Goal: Information Seeking & Learning: Compare options

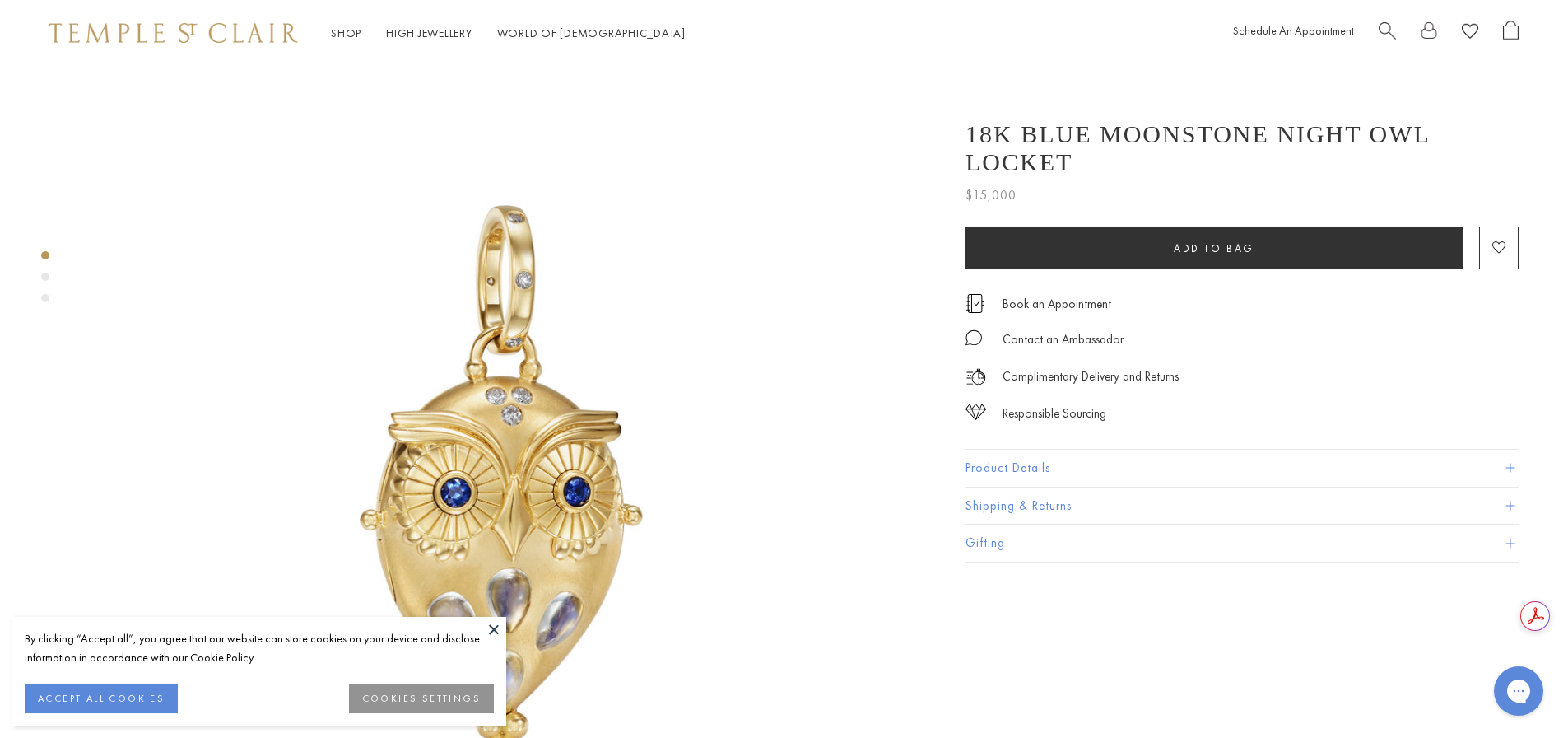
click at [479, 621] on div "By clicking “Accept all”, you agree that our website can store cookies on your …" at bounding box center [259, 671] width 494 height 108
click at [123, 696] on button "ACCEPT ALL COOKIES" at bounding box center [102, 698] width 153 height 30
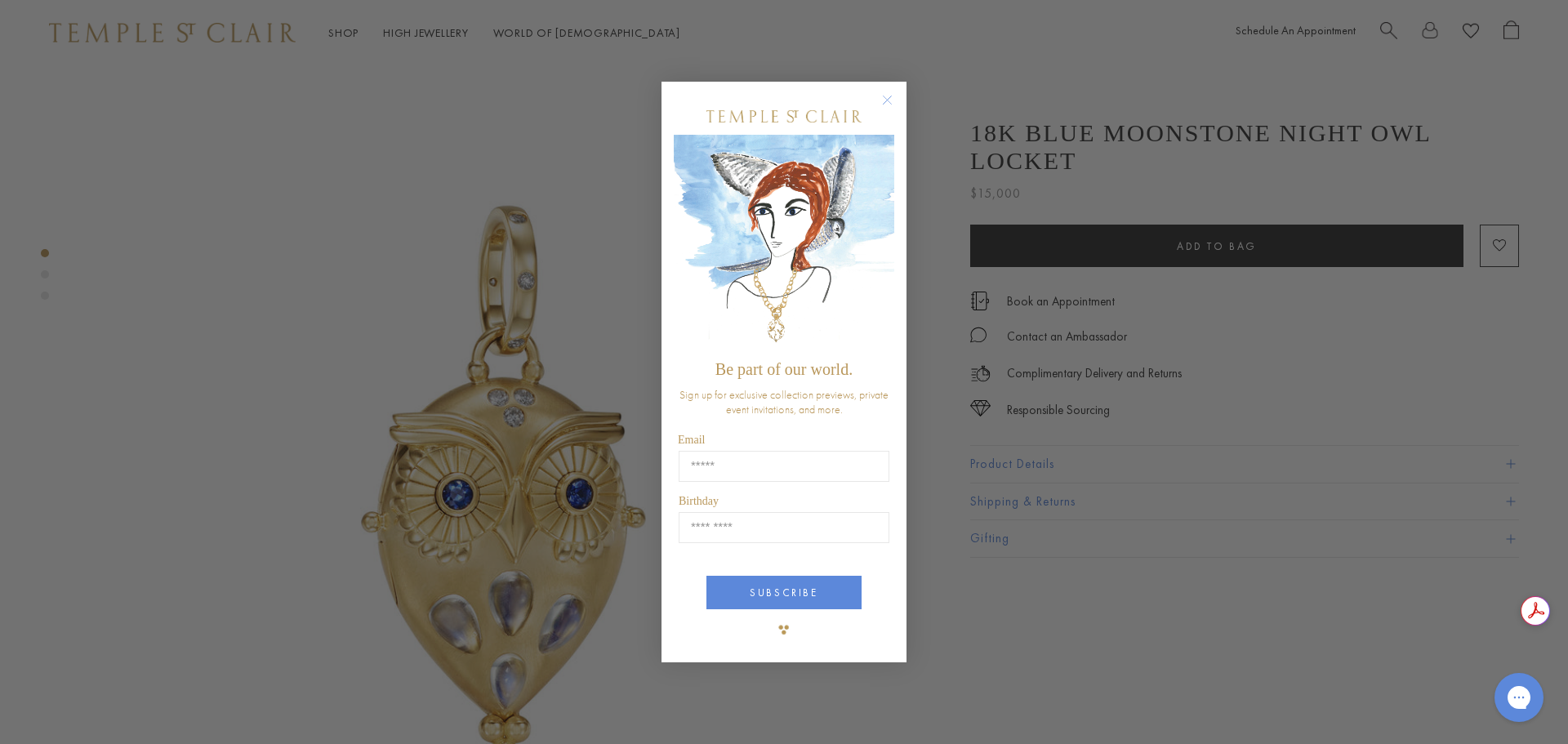
click at [879, 99] on circle "Close dialog" at bounding box center [888, 100] width 19 height 19
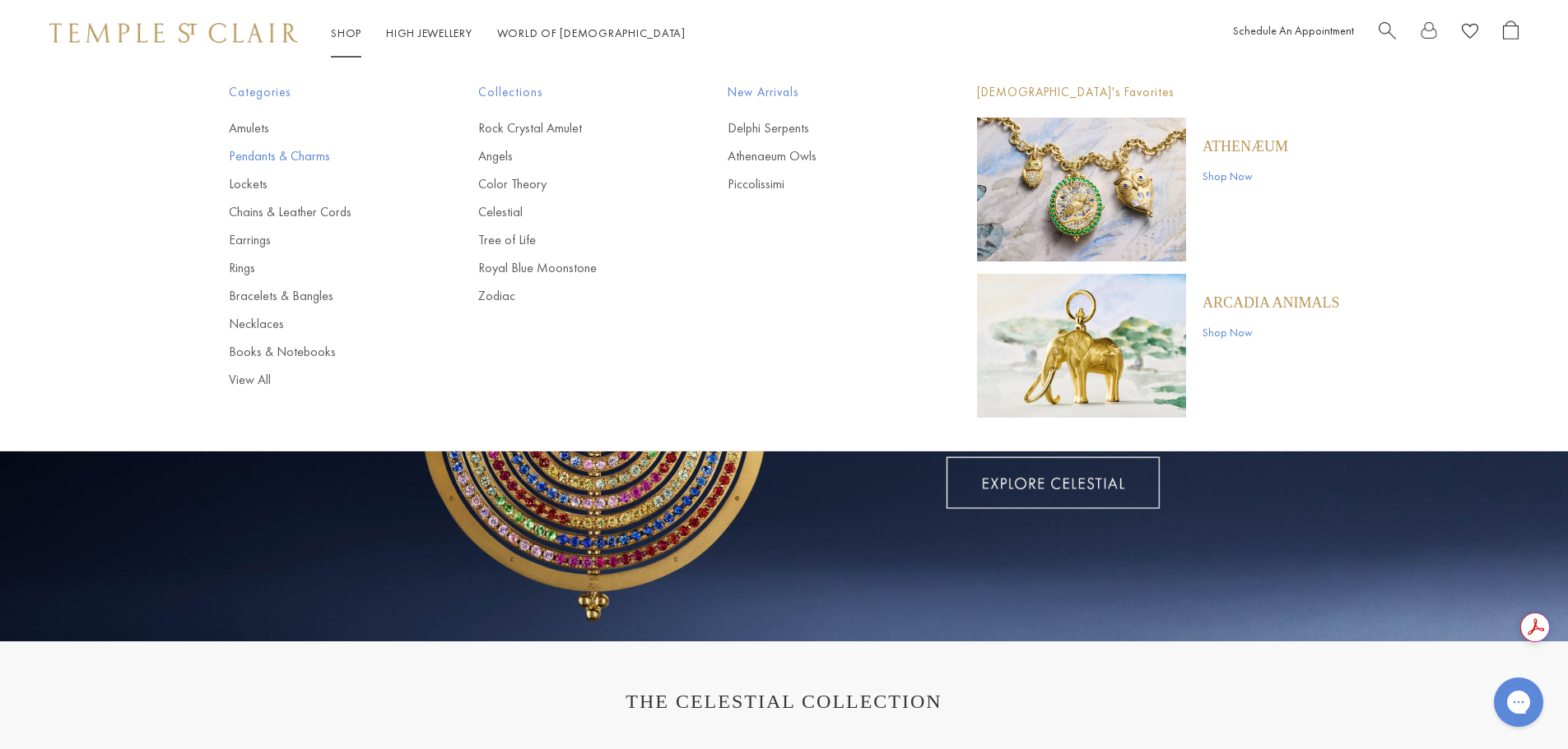
click at [256, 151] on link "Pendants & Charms" at bounding box center [321, 156] width 184 height 18
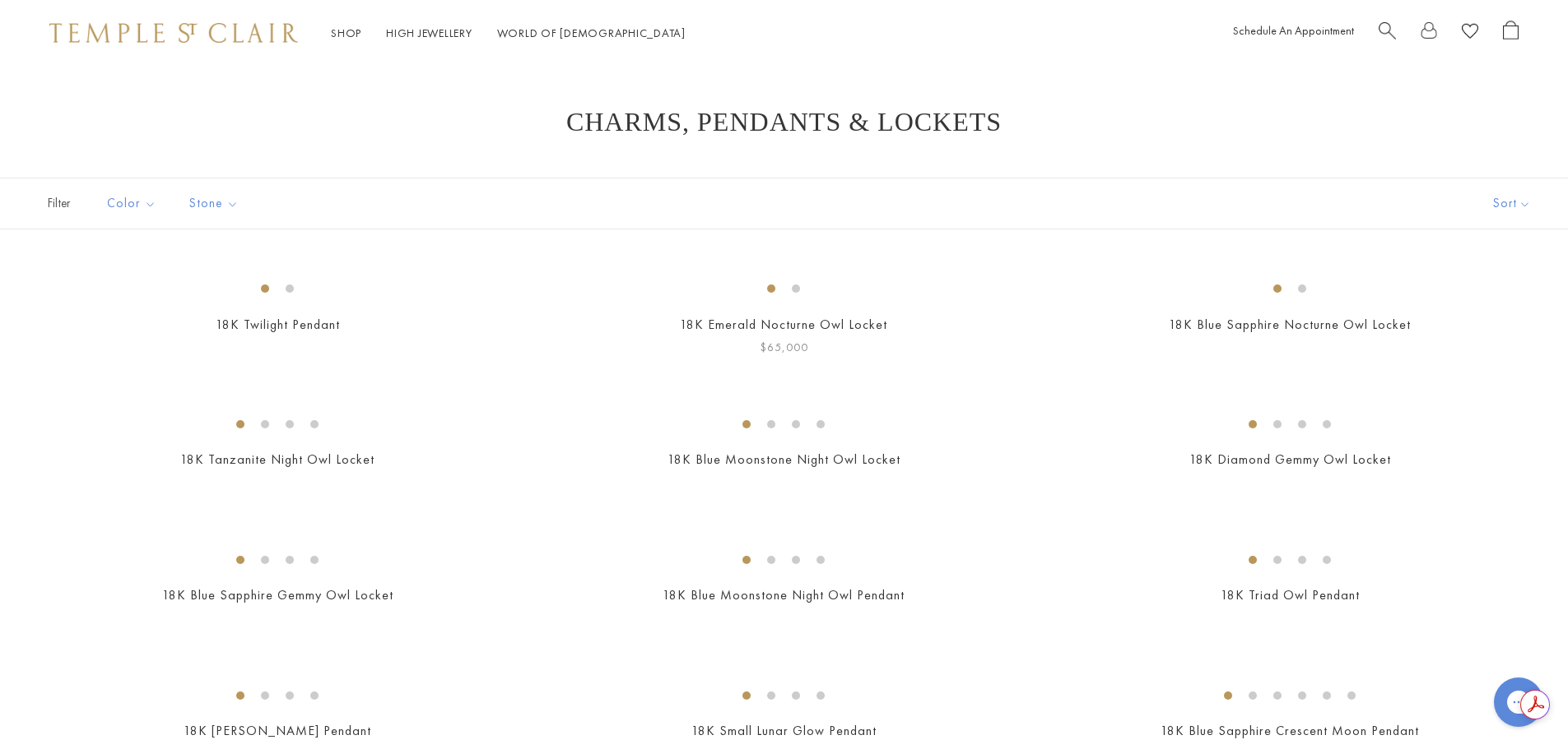
click at [0, 0] on img at bounding box center [0, 0] width 0 height 0
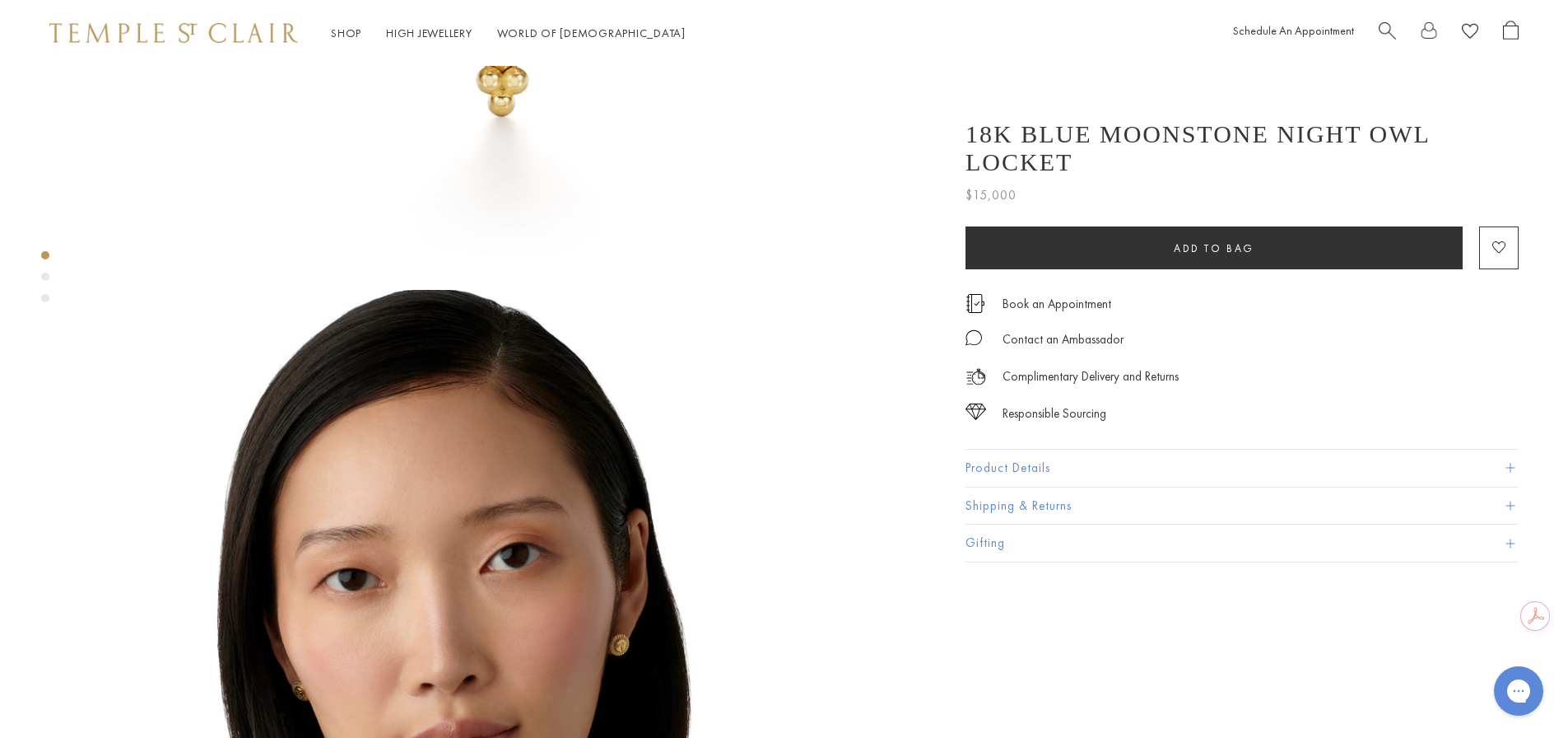
scroll to position [494, 0]
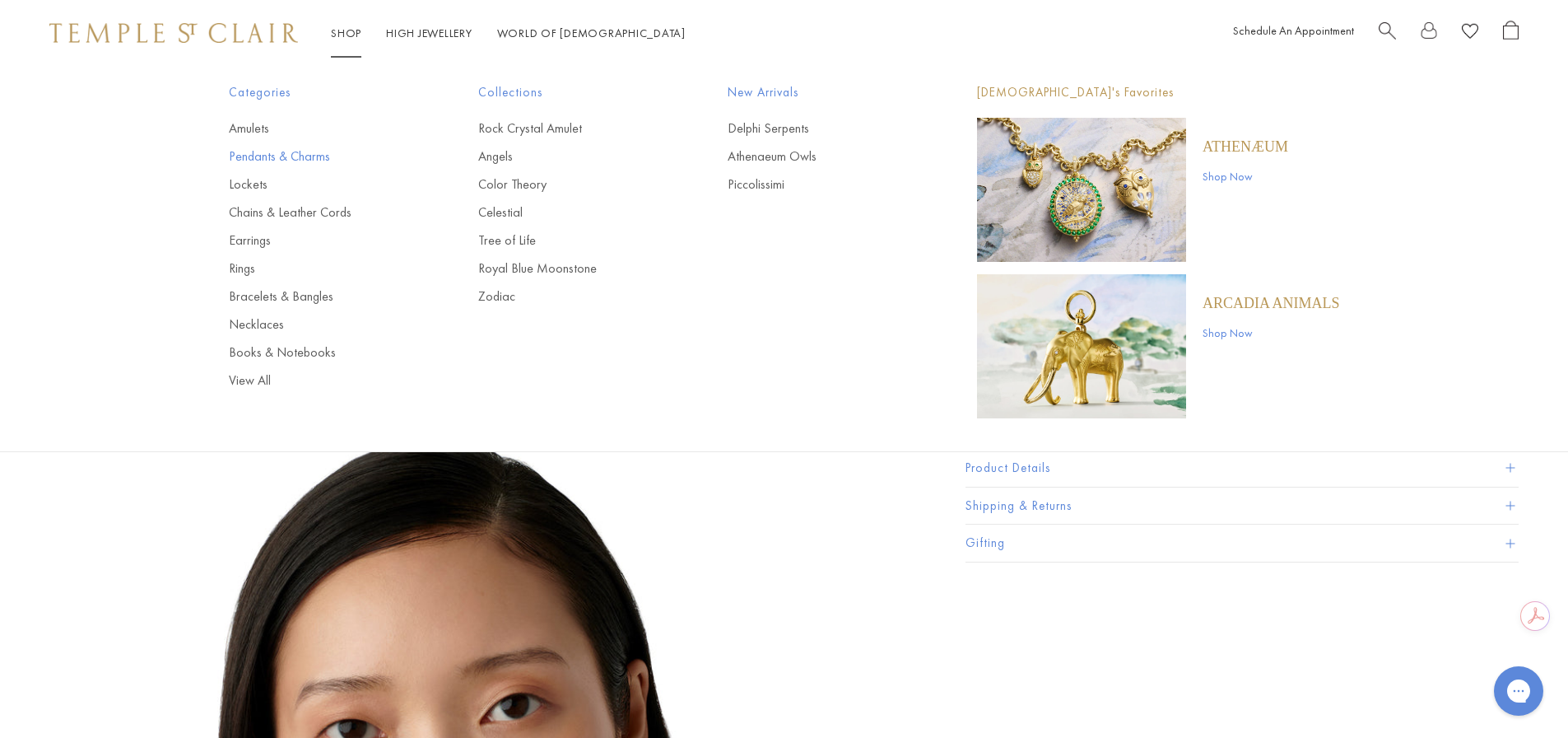
click at [285, 152] on link "Pendants & Charms" at bounding box center [321, 156] width 184 height 18
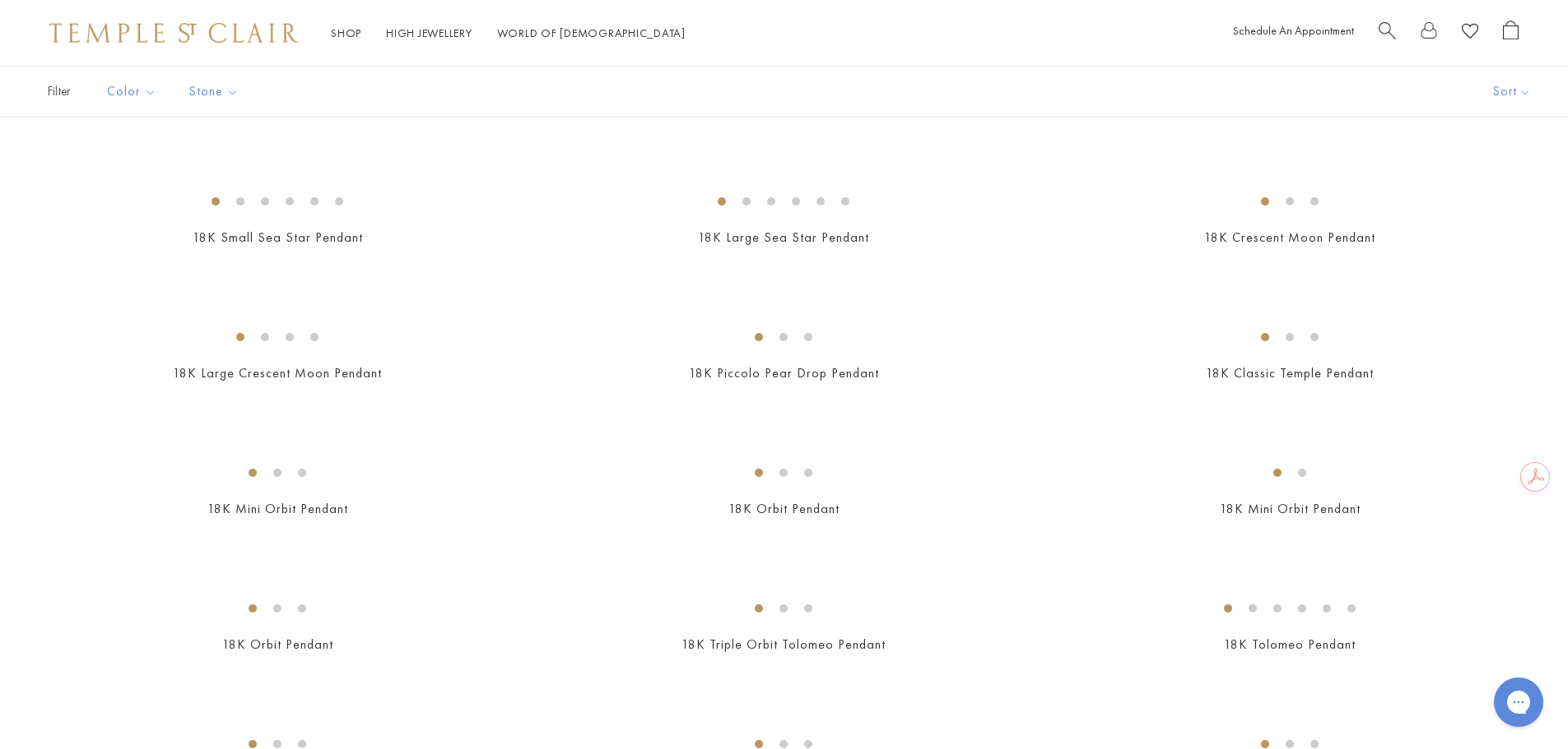
scroll to position [1728, 0]
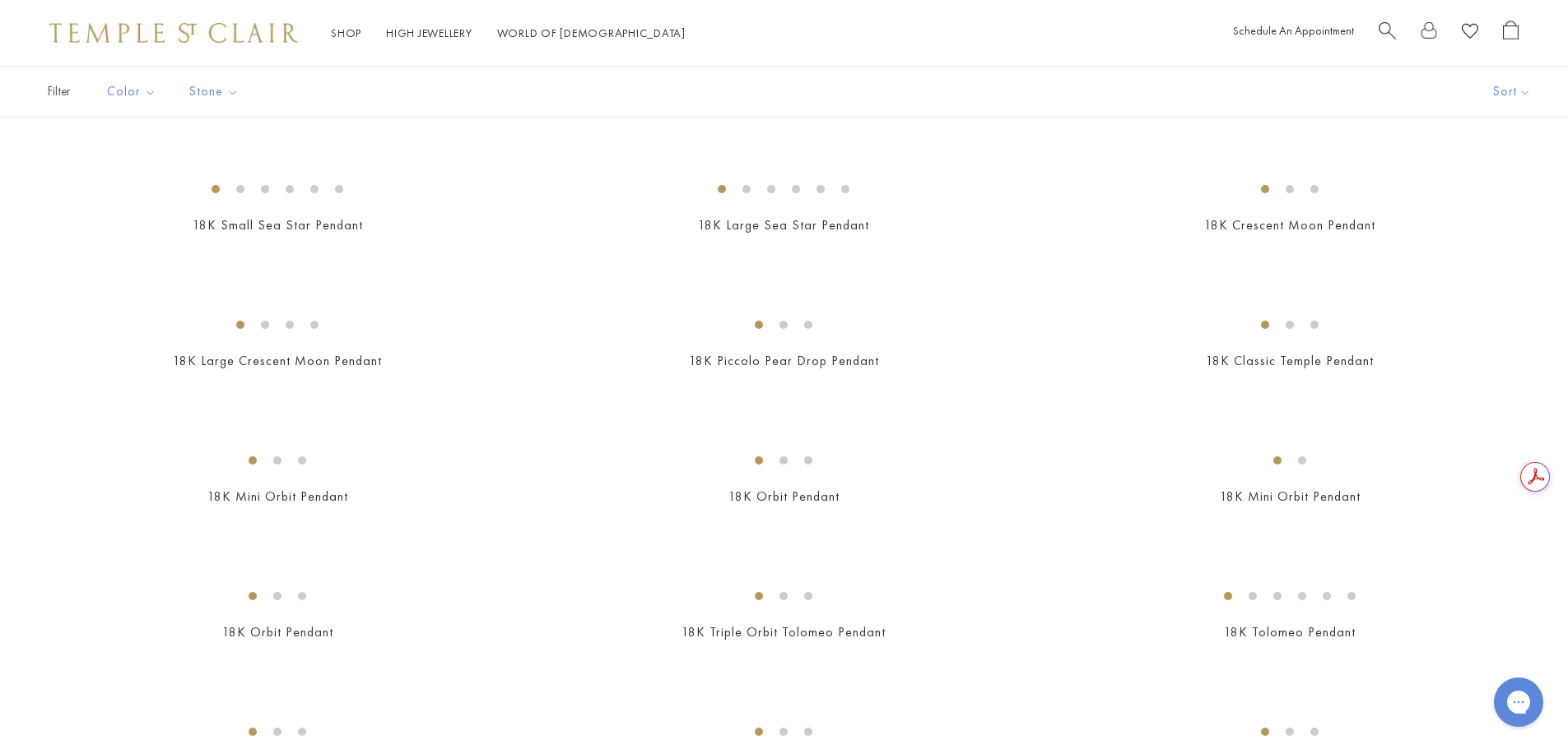
click at [0, 0] on img at bounding box center [0, 0] width 0 height 0
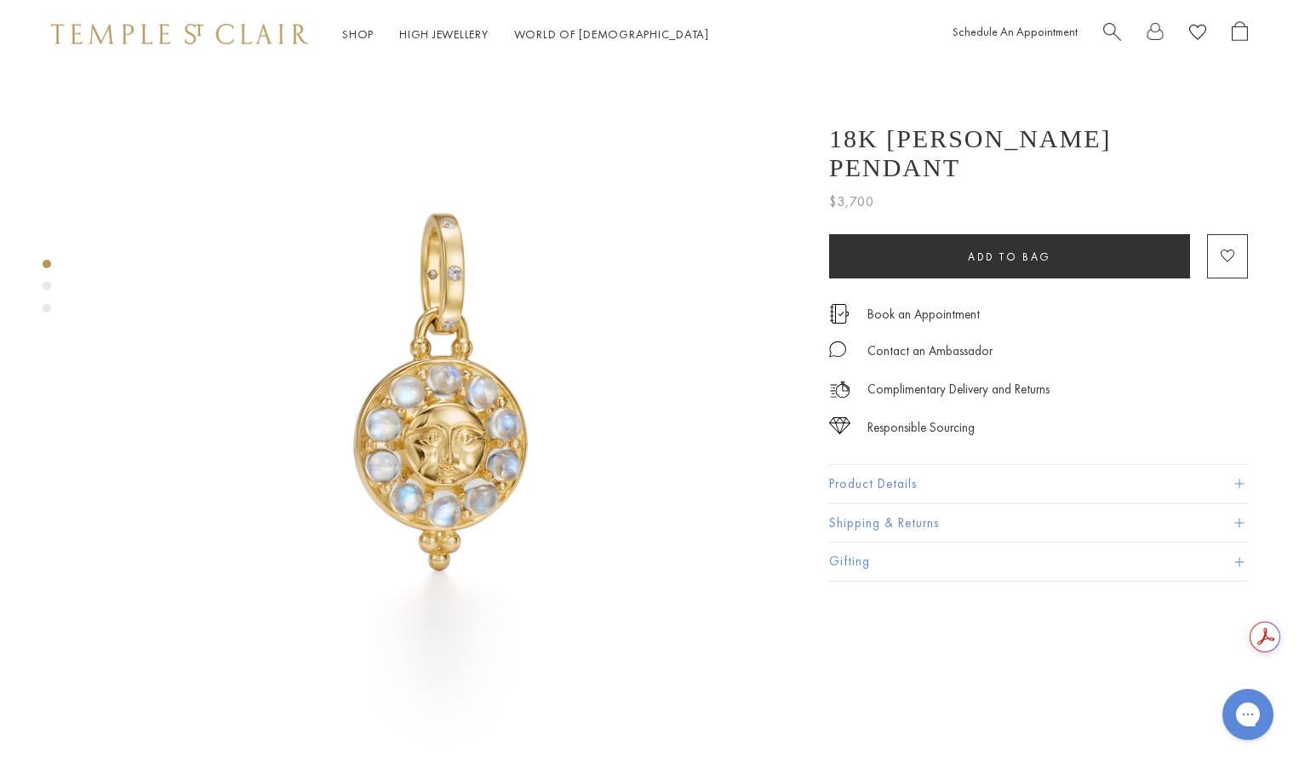
click at [776, 79] on img at bounding box center [445, 428] width 720 height 720
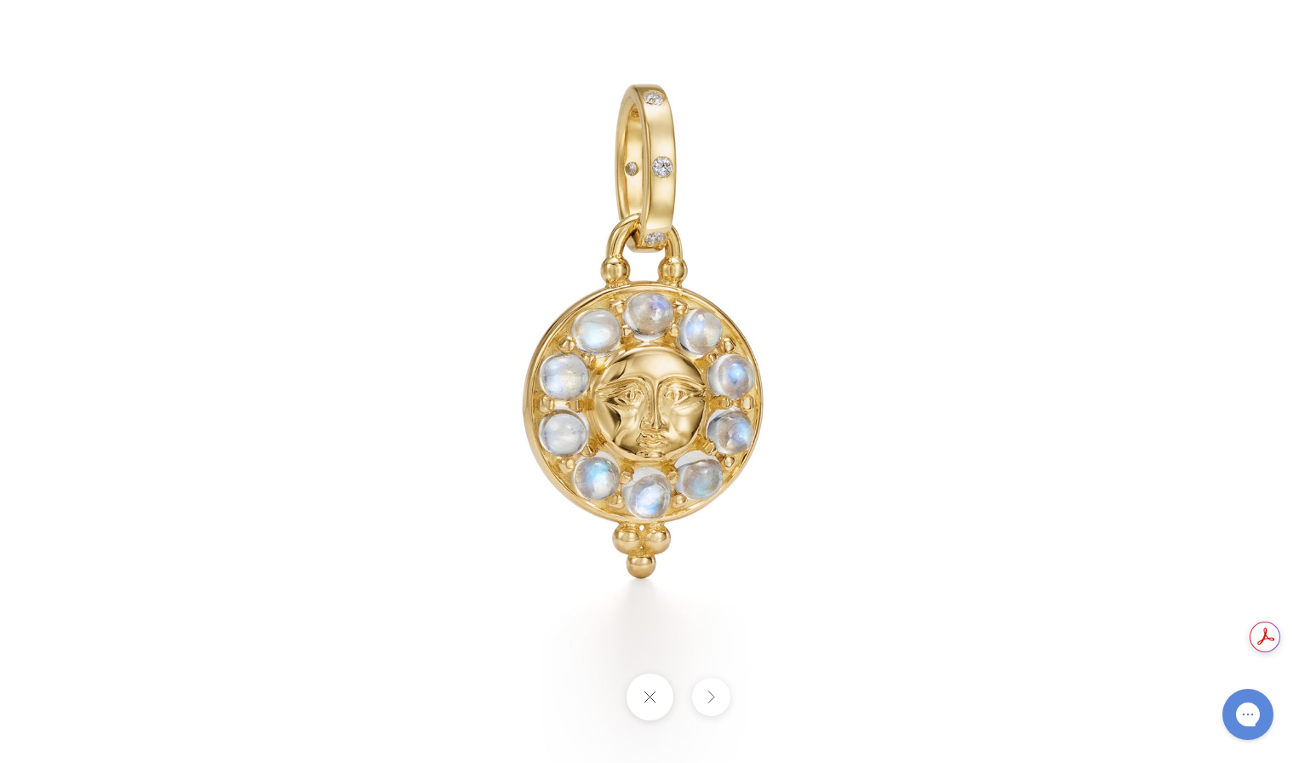
click at [769, 87] on img at bounding box center [650, 381] width 996 height 996
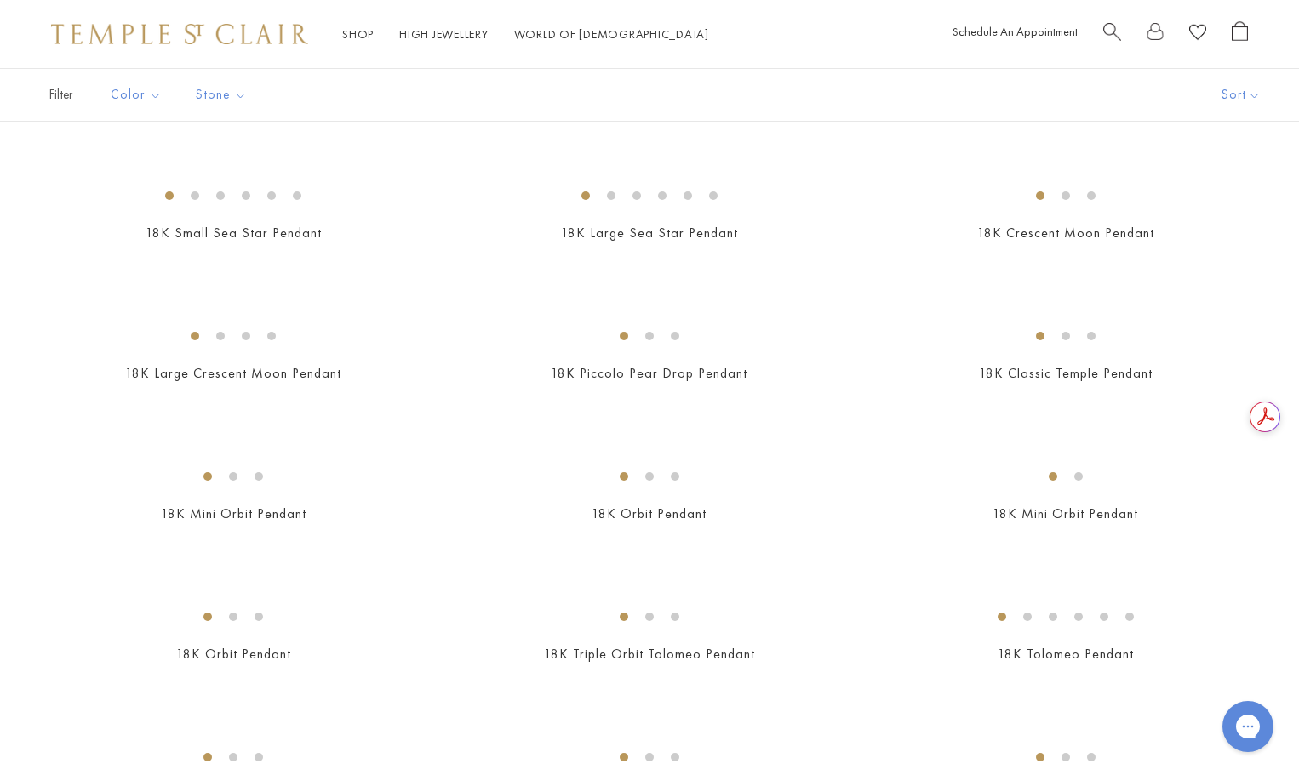
click at [0, 0] on img at bounding box center [0, 0] width 0 height 0
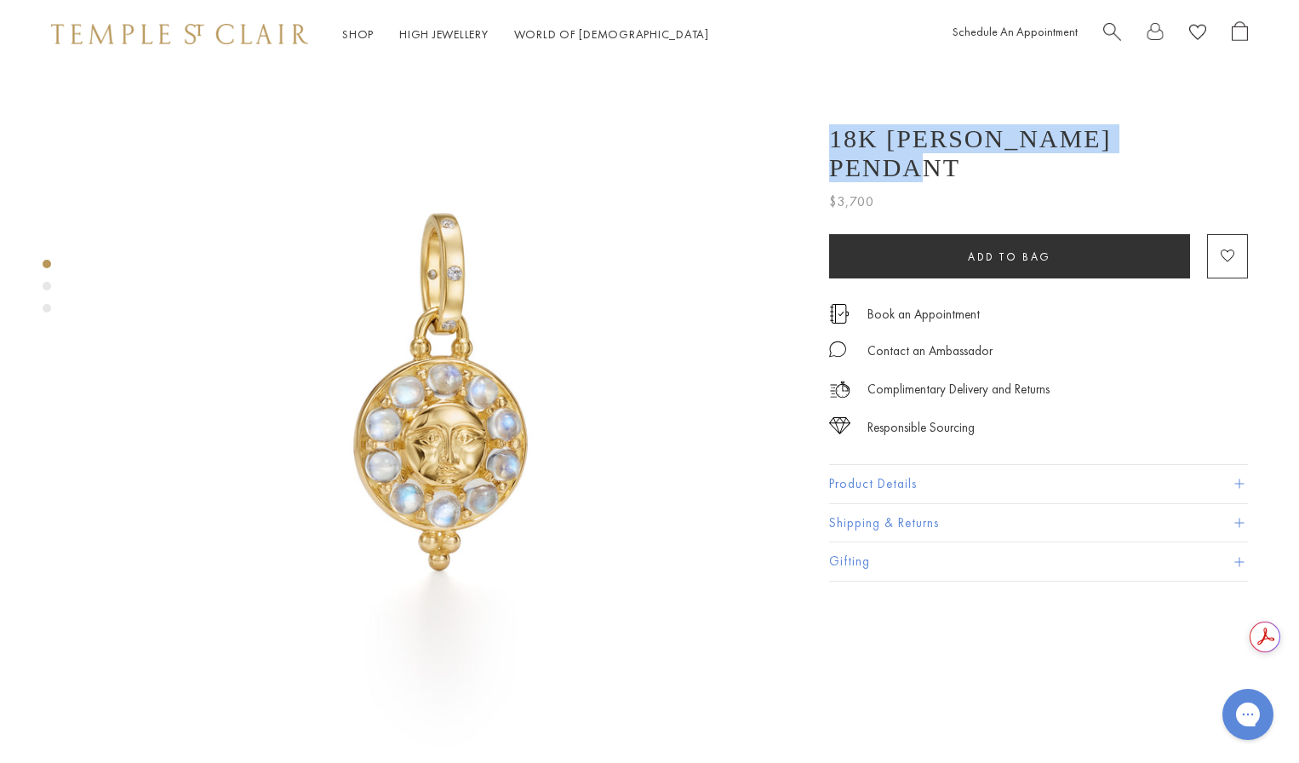
drag, startPoint x: 1176, startPoint y: 135, endPoint x: 827, endPoint y: 136, distance: 348.2
click at [827, 136] on div "18K [PERSON_NAME] Pendant $3,700 The 18K [PERSON_NAME] Pendant glows with quiet…" at bounding box center [1026, 344] width 443 height 474
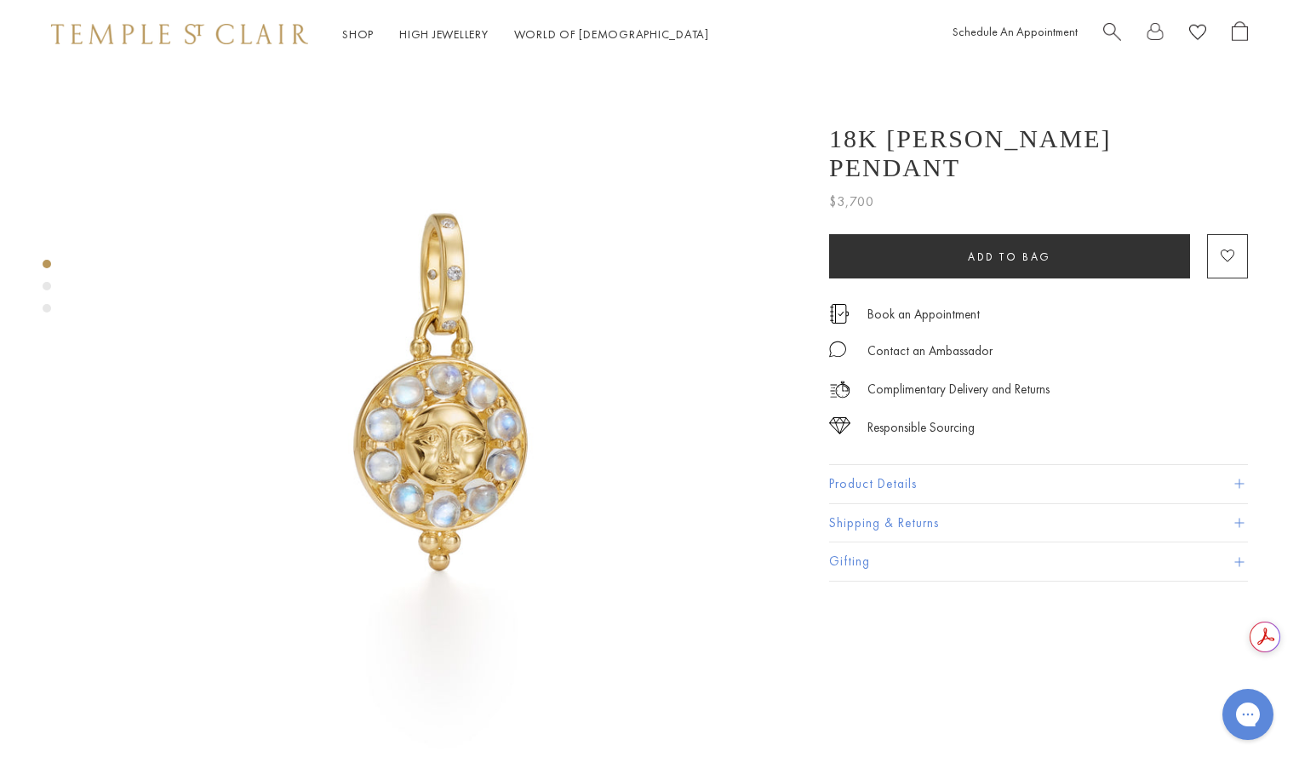
drag, startPoint x: 830, startPoint y: 140, endPoint x: 1169, endPoint y: 137, distance: 338.8
click at [1169, 137] on h1 "18K [PERSON_NAME] Pendant" at bounding box center [1038, 153] width 419 height 58
click at [1080, 140] on h1 "18K [PERSON_NAME] Pendant" at bounding box center [1038, 153] width 419 height 58
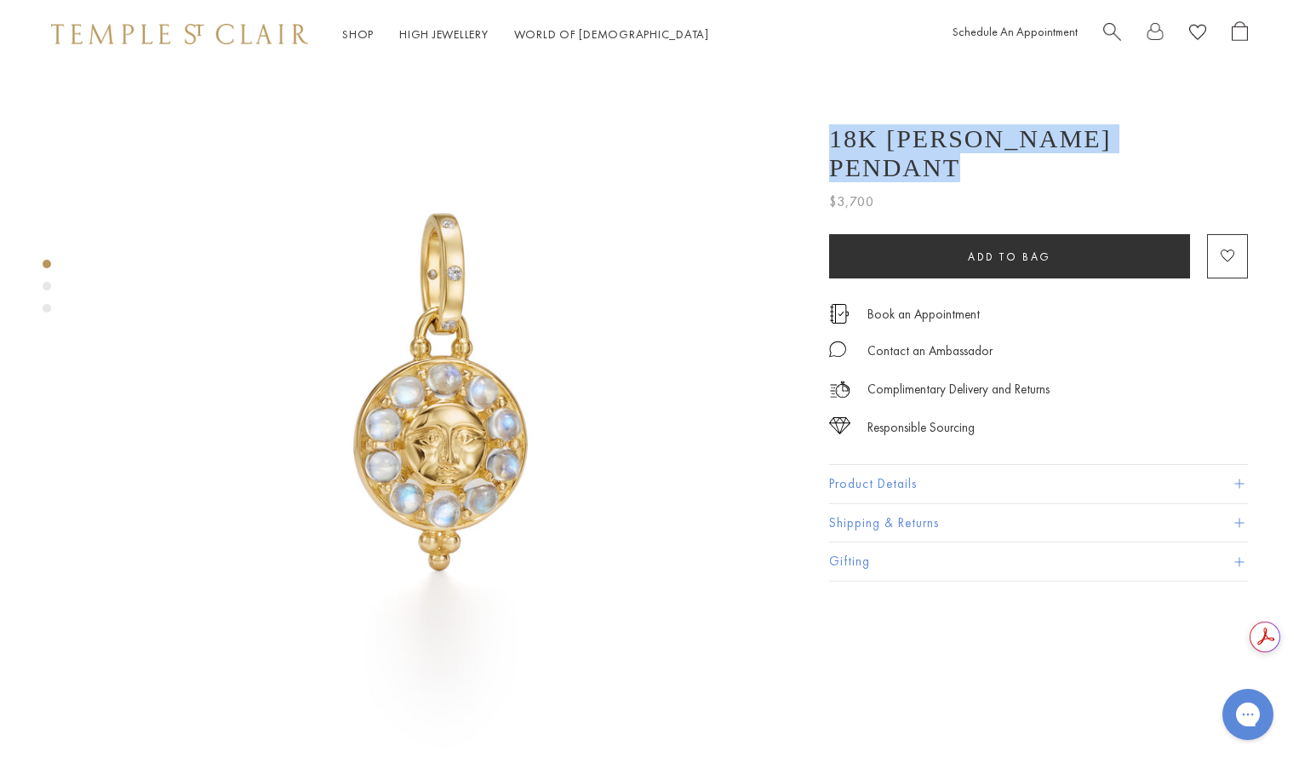
click at [1080, 140] on h1 "18K [PERSON_NAME] Pendant" at bounding box center [1038, 153] width 419 height 58
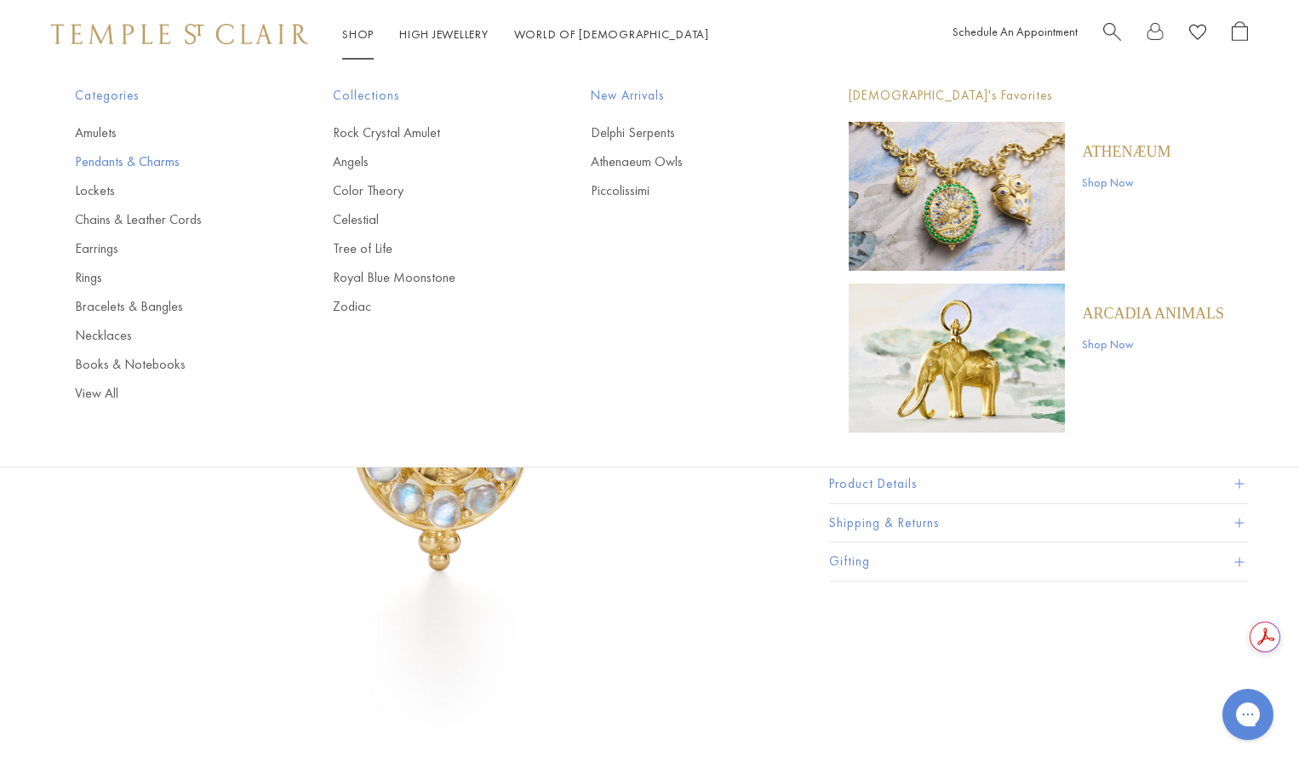
click at [105, 160] on link "Pendants & Charms" at bounding box center [170, 161] width 190 height 19
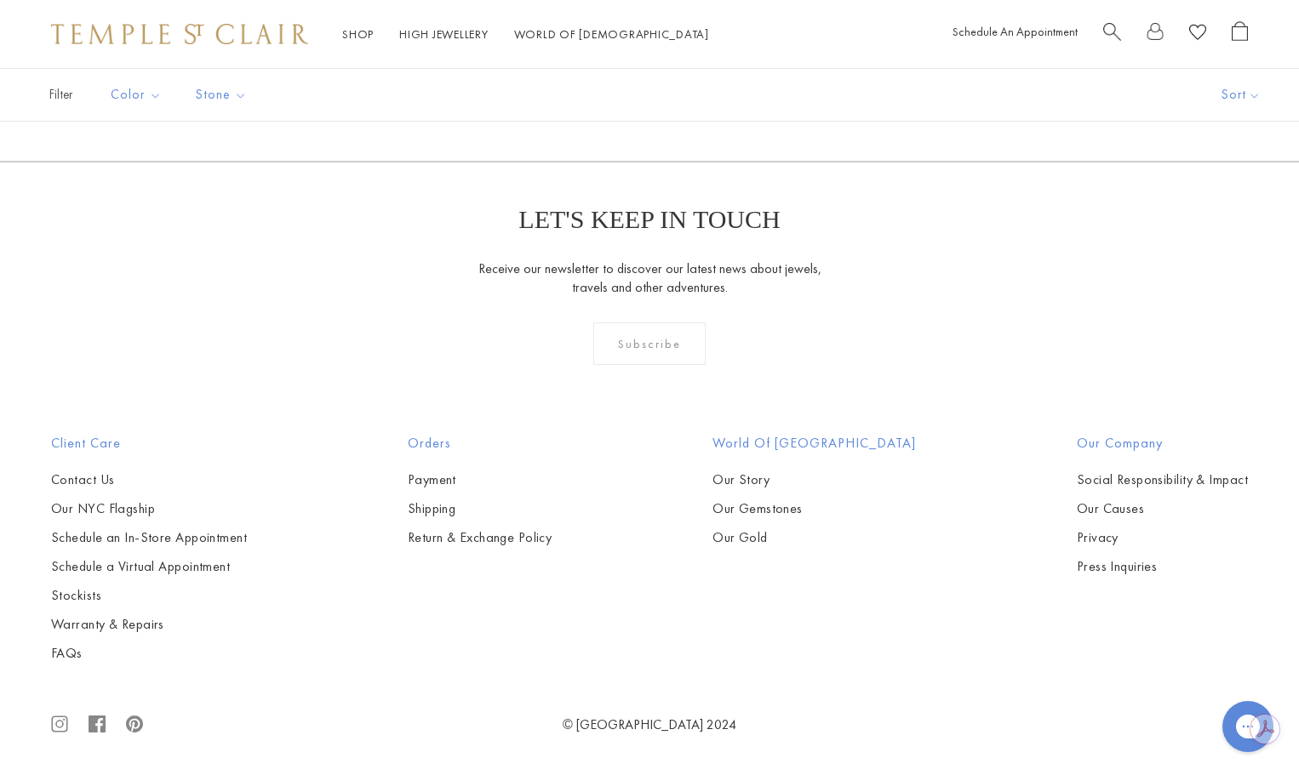
scroll to position [6299, 0]
click at [0, 0] on img at bounding box center [0, 0] width 0 height 0
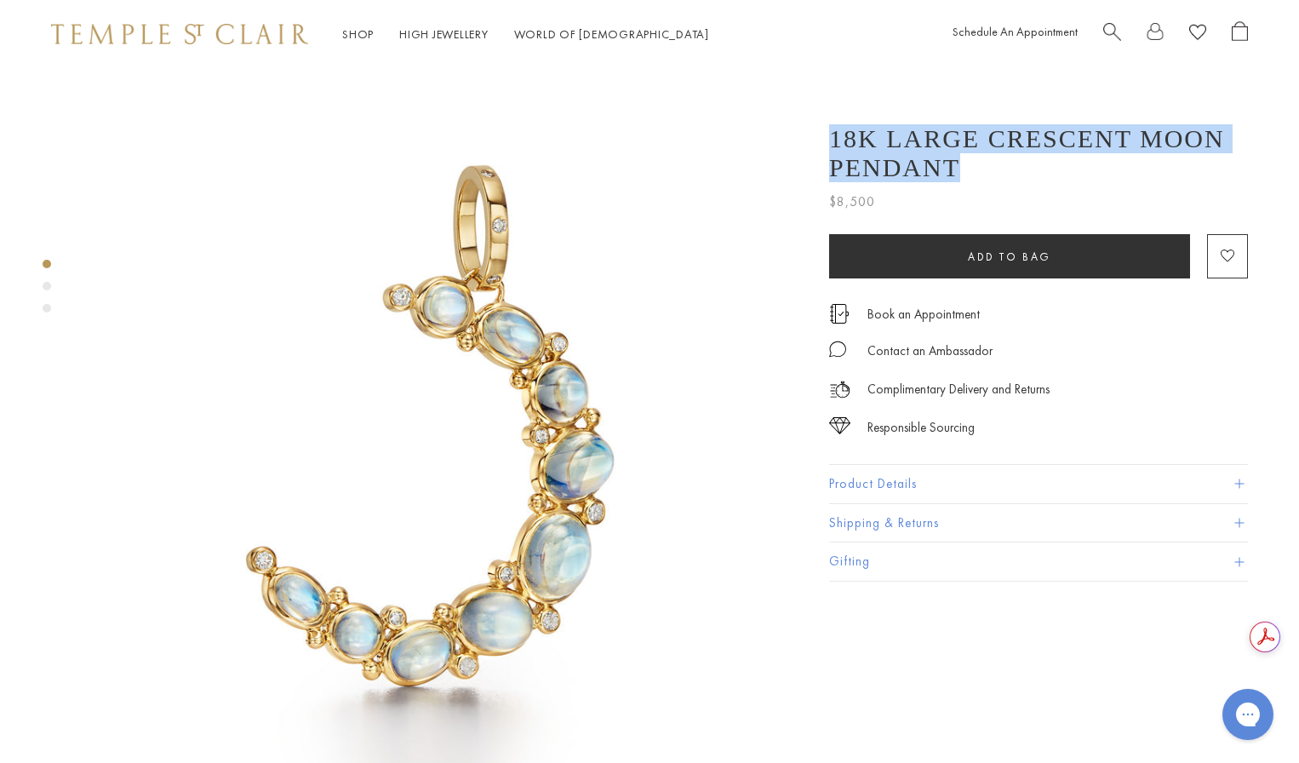
drag, startPoint x: 970, startPoint y: 177, endPoint x: 821, endPoint y: 147, distance: 151.9
click at [821, 147] on div "18K Large Crescent Moon Pendant $8,500 The 18K Large Crescent Moon Pendant is i…" at bounding box center [1026, 344] width 443 height 474
drag, startPoint x: 946, startPoint y: 175, endPoint x: 828, endPoint y: 140, distance: 122.3
click at [828, 140] on div "18K Large Crescent Moon Pendant $8,500 The 18K Large Crescent Moon Pendant is i…" at bounding box center [1026, 344] width 443 height 474
